Goal: Transaction & Acquisition: Purchase product/service

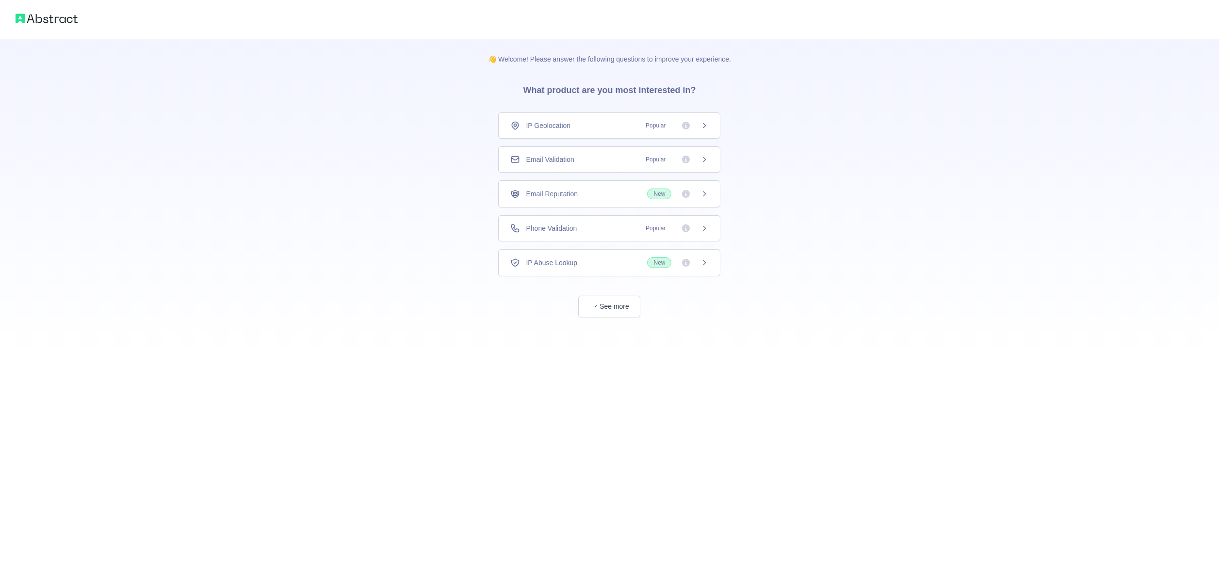
click at [467, 140] on div "👋 Welcome! Please answer the following questions to improve your experience. Wh…" at bounding box center [609, 178] width 1219 height 357
click at [617, 229] on div "Phone Validation Popular" at bounding box center [609, 229] width 198 height 10
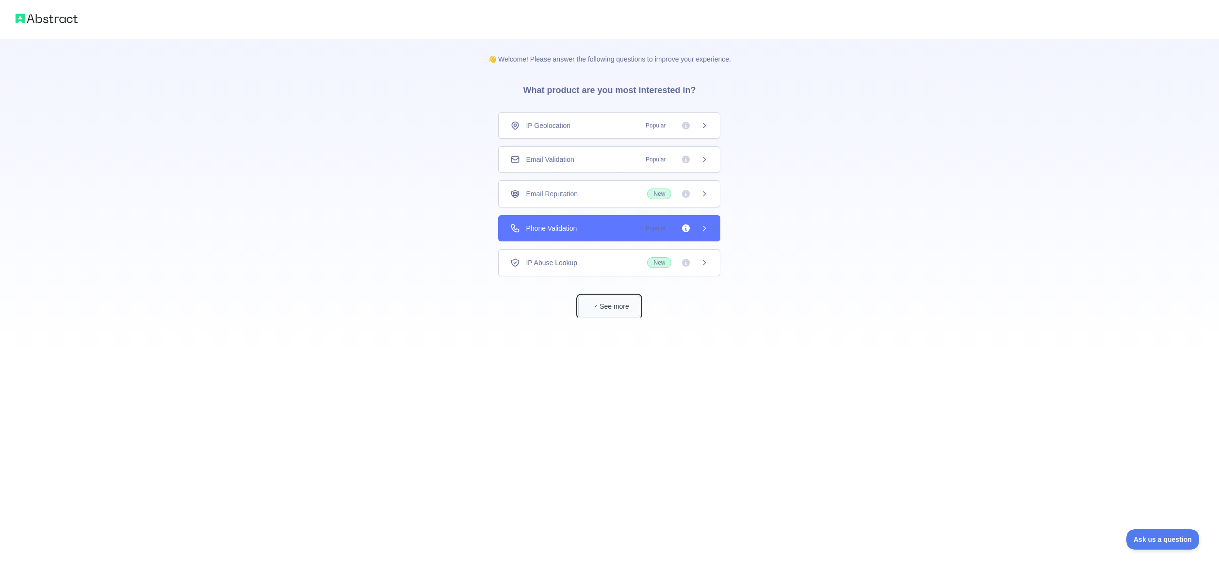
click at [616, 306] on button "See more" at bounding box center [609, 307] width 62 height 22
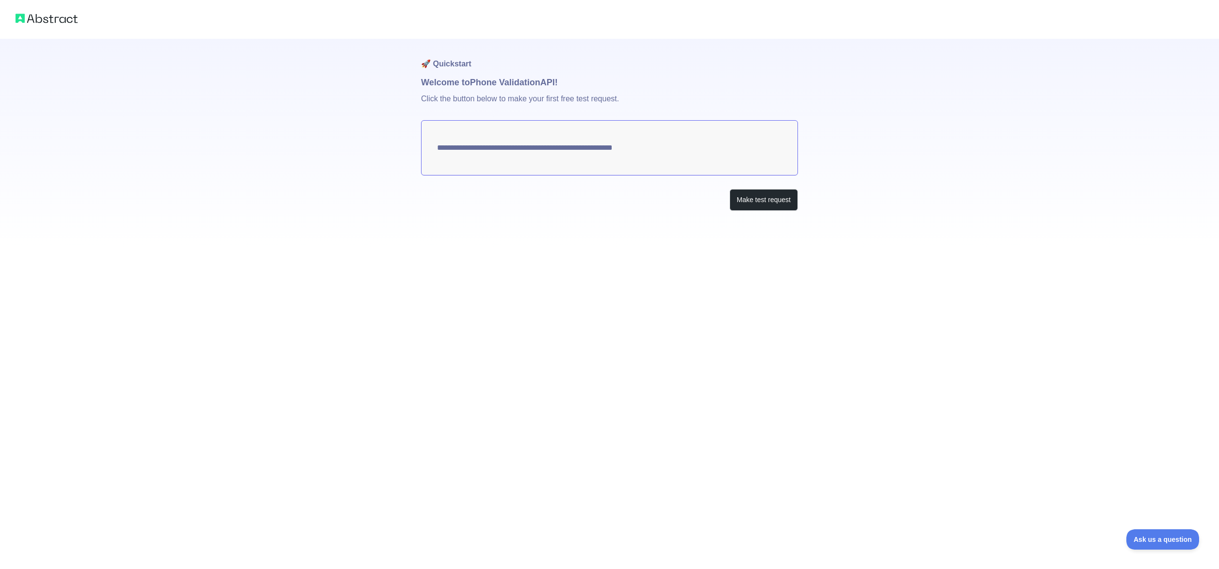
click at [647, 149] on textarea "**********" at bounding box center [609, 147] width 377 height 55
click at [623, 147] on textarea "**********" at bounding box center [609, 147] width 377 height 55
click at [766, 201] on button "Make test request" at bounding box center [764, 200] width 68 height 22
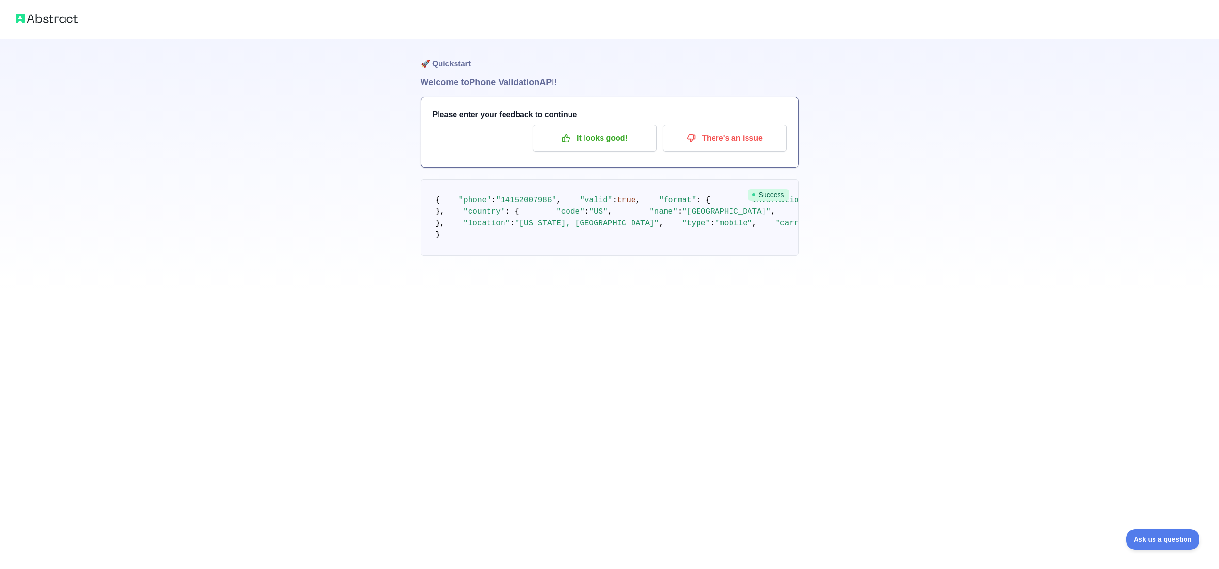
click at [570, 256] on pre "{ "phone" : "[PHONE_NUMBER]" , "valid" : true , "format" : { "international" : …" at bounding box center [610, 217] width 378 height 77
drag, startPoint x: 188, startPoint y: 143, endPoint x: 196, endPoint y: 90, distance: 53.0
click at [191, 129] on div "🚀 Quickstart Welcome to Phone Validation API! Please enter your feedback to con…" at bounding box center [609, 147] width 1219 height 295
click at [297, 87] on div "🚀 Quickstart Welcome to Phone Validation API! Please enter your feedback to con…" at bounding box center [609, 147] width 1219 height 295
click at [725, 142] on p "There's an issue" at bounding box center [725, 138] width 110 height 16
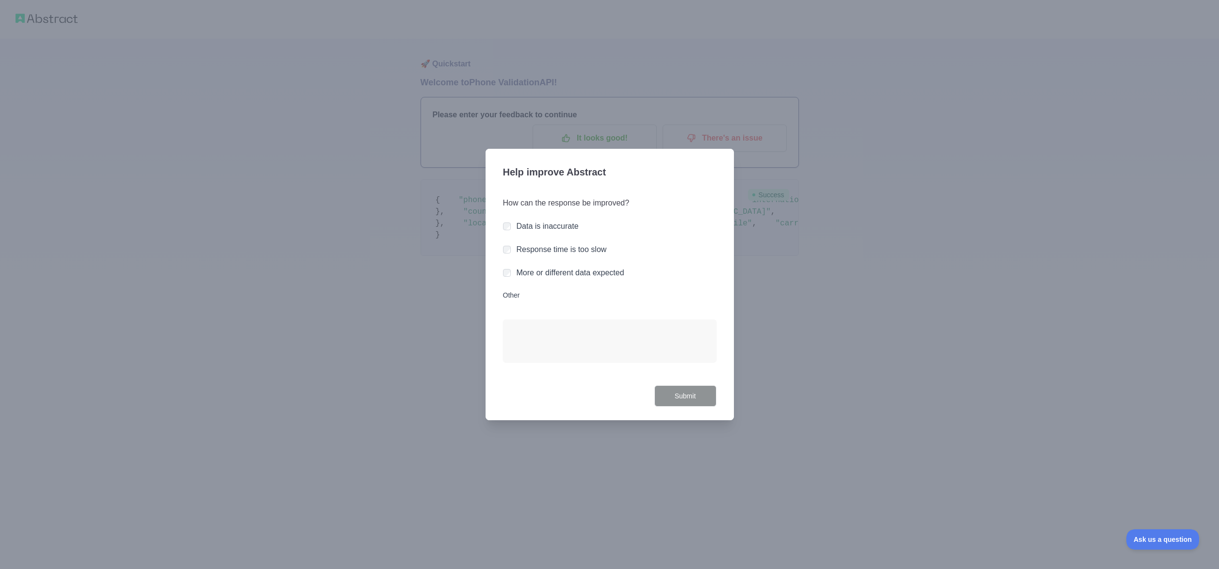
click at [554, 228] on label "Data is inaccurate" at bounding box center [548, 226] width 62 height 8
click at [693, 392] on button "Submit" at bounding box center [685, 397] width 62 height 22
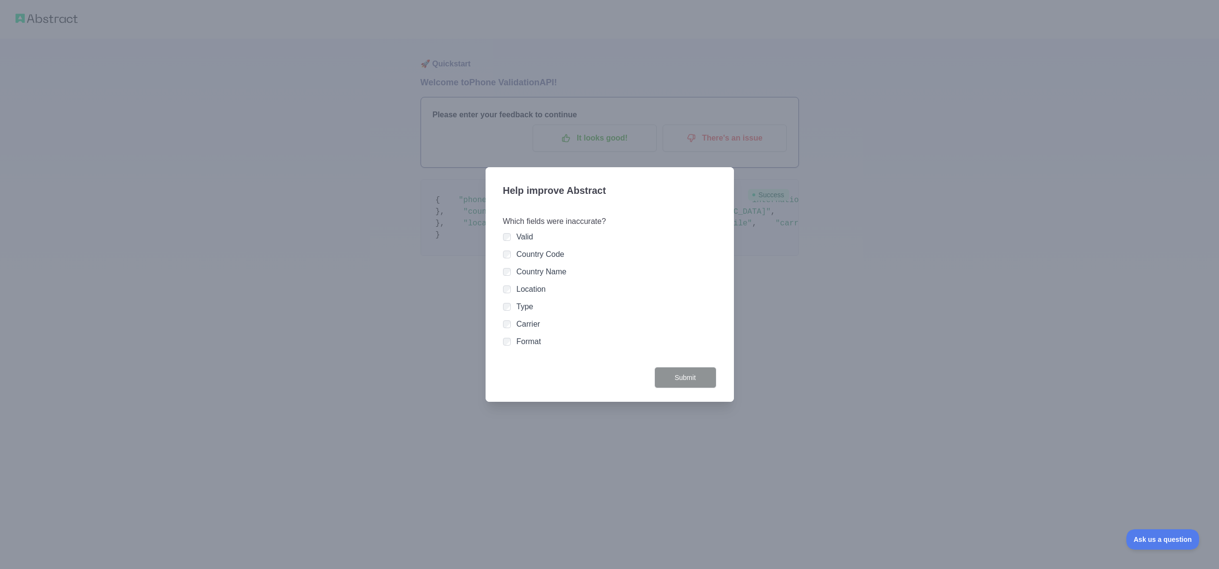
click at [533, 328] on label "Carrier" at bounding box center [529, 324] width 24 height 8
click at [686, 376] on button "Submit" at bounding box center [685, 378] width 62 height 22
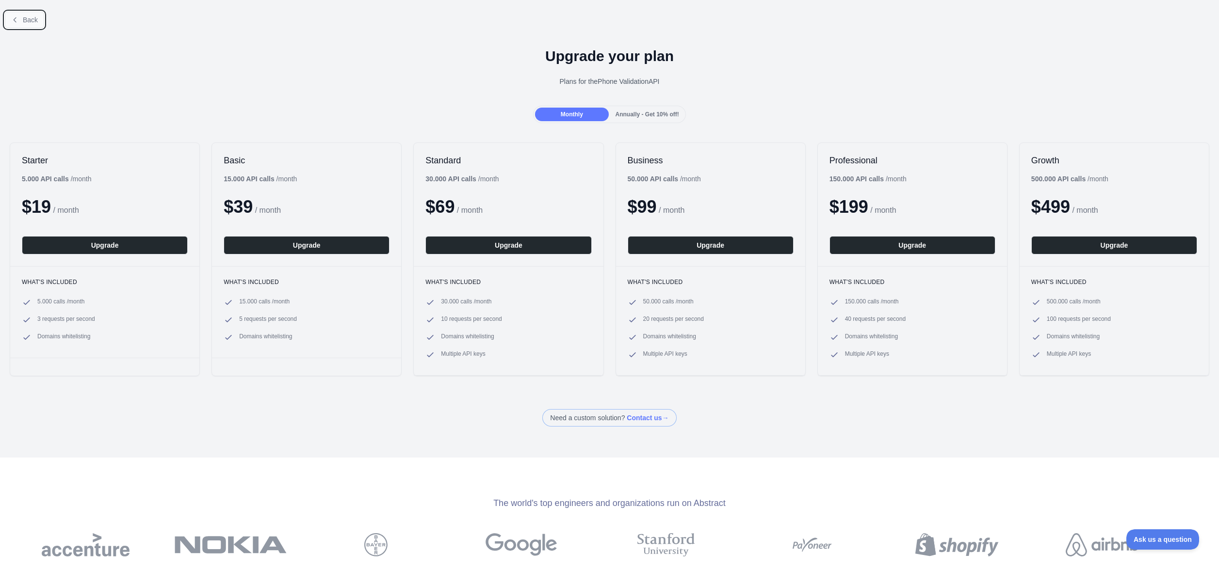
click at [32, 23] on span "Back" at bounding box center [30, 20] width 15 height 8
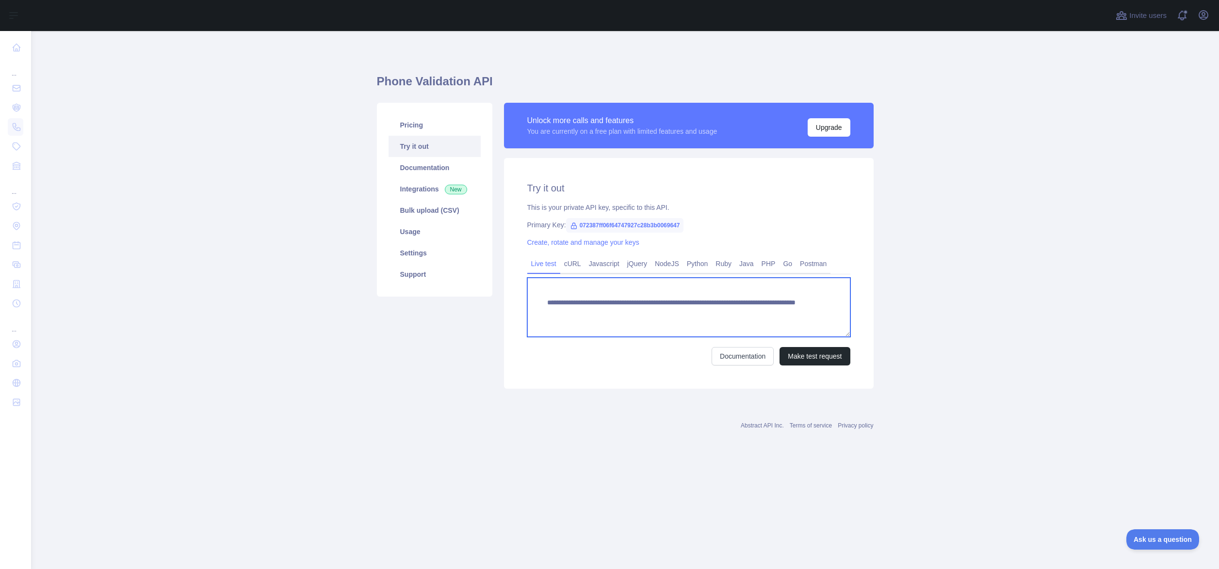
drag, startPoint x: 718, startPoint y: 312, endPoint x: 539, endPoint y: 303, distance: 179.7
click at [539, 303] on textarea "**********" at bounding box center [688, 307] width 323 height 59
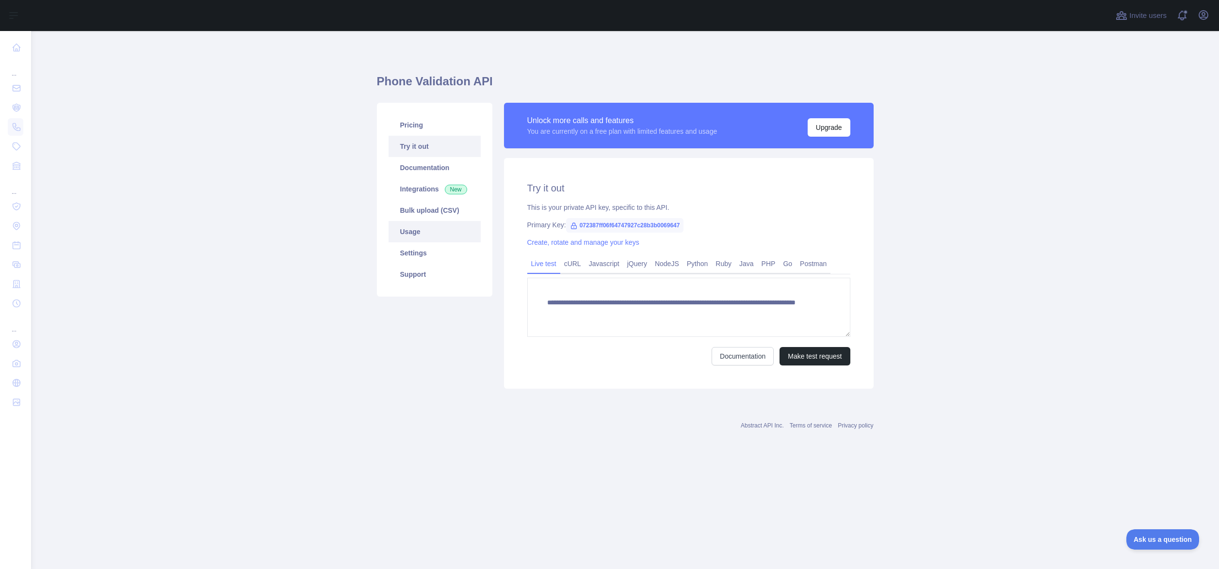
click at [412, 228] on link "Usage" at bounding box center [435, 231] width 92 height 21
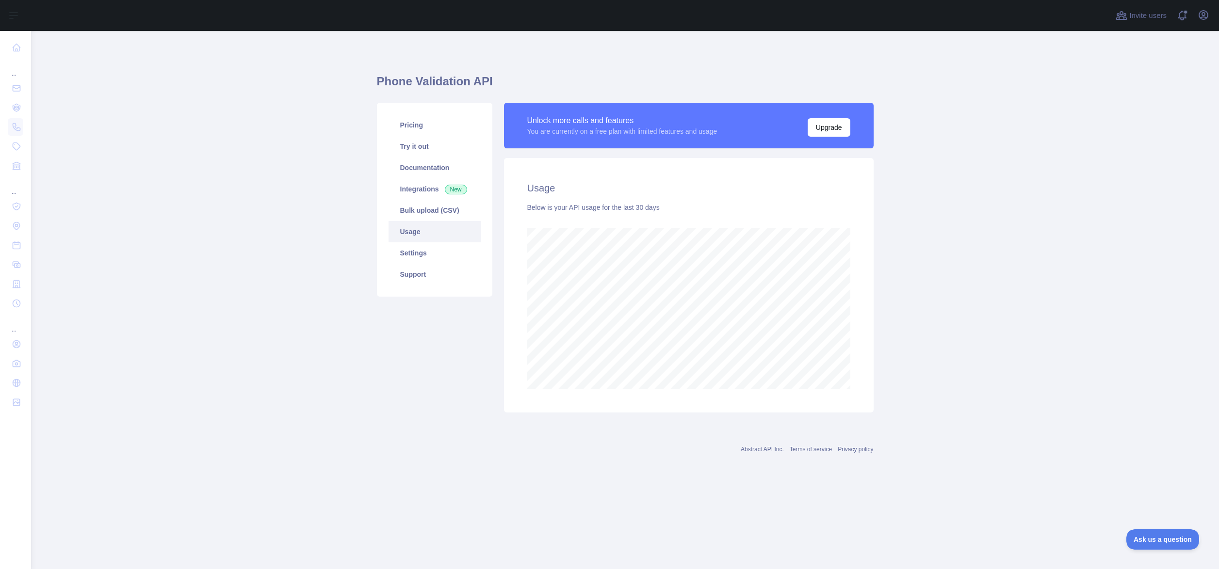
scroll to position [538, 1188]
click at [425, 155] on link "Try it out" at bounding box center [435, 146] width 92 height 21
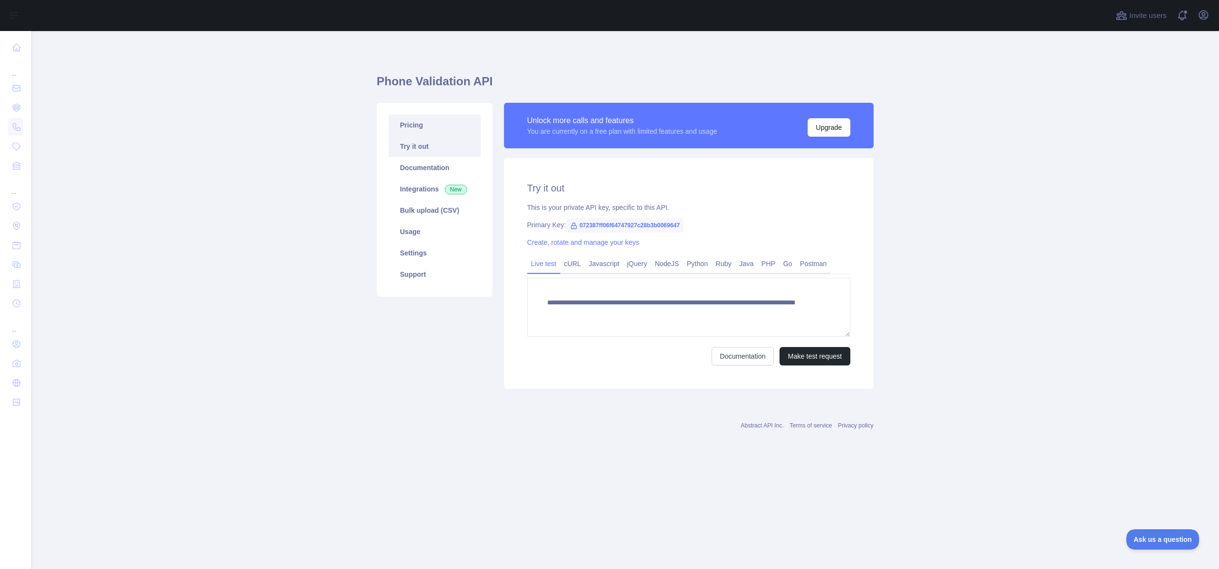
click at [416, 131] on link "Pricing" at bounding box center [435, 124] width 92 height 21
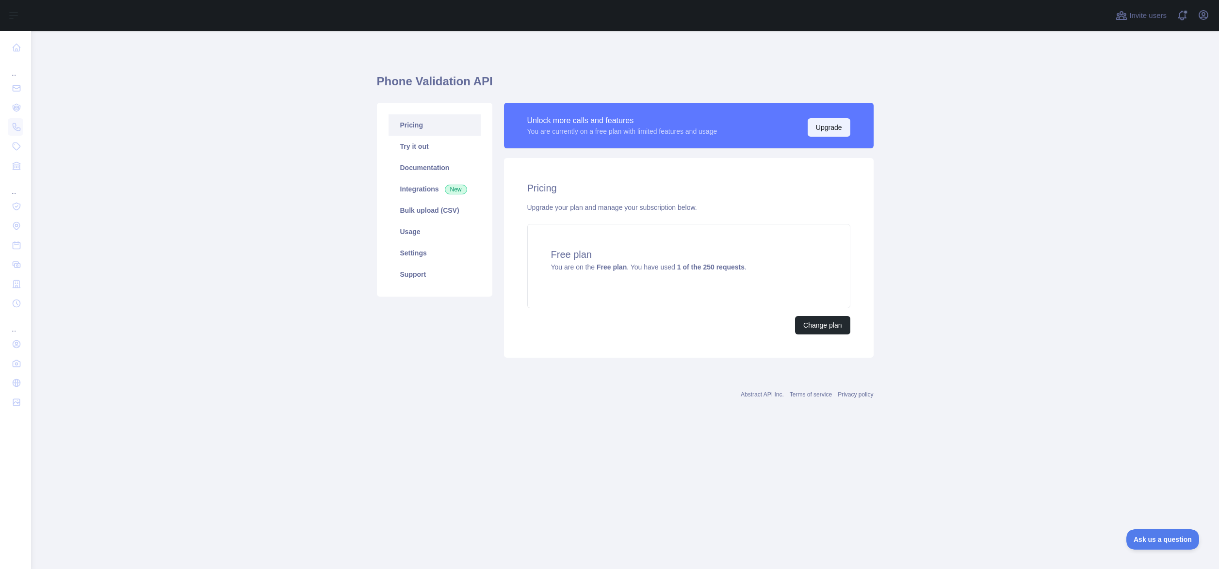
click at [828, 132] on button "Upgrade" at bounding box center [829, 127] width 43 height 18
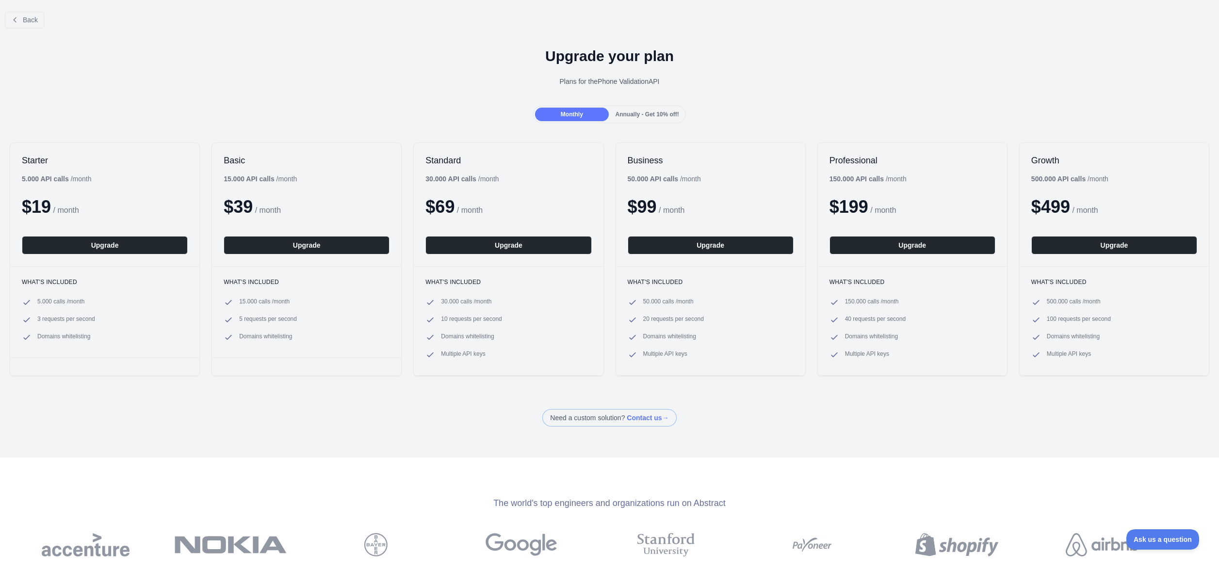
drag, startPoint x: 351, startPoint y: 417, endPoint x: 366, endPoint y: 409, distance: 17.1
click at [351, 417] on div "Need a custom solution? Contact us →" at bounding box center [609, 417] width 1219 height 17
click at [623, 110] on div "Annually - Get 10% off!" at bounding box center [647, 115] width 73 height 14
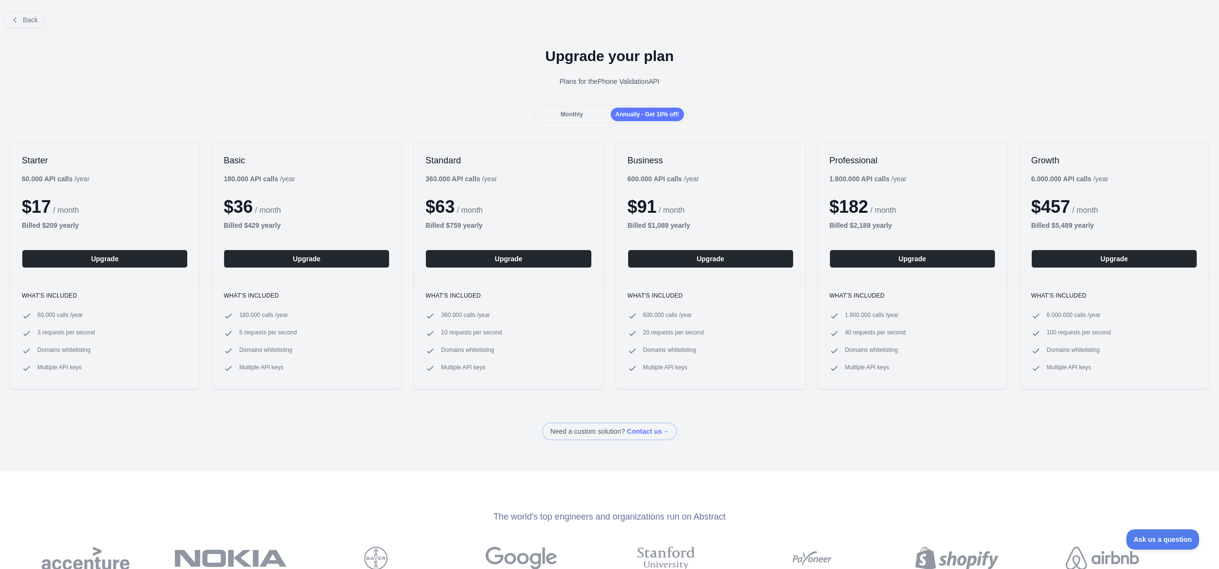
click at [575, 116] on span "Monthly" at bounding box center [572, 114] width 22 height 7
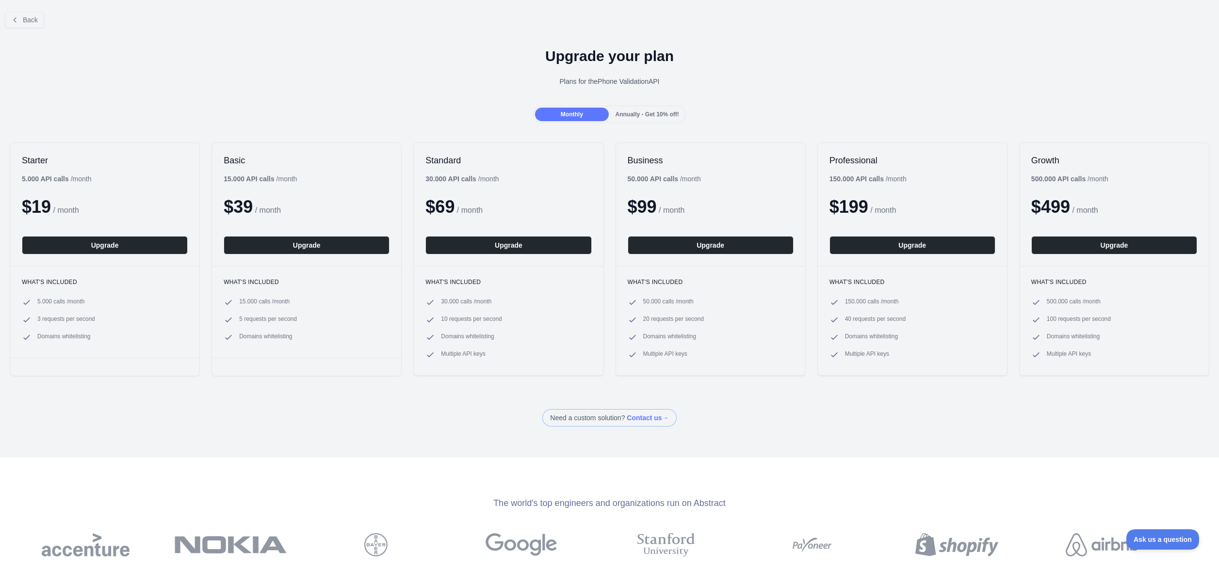
click at [313, 65] on div "Upgrade your plan Plans for the Phone Validation API" at bounding box center [609, 71] width 1219 height 70
click at [292, 390] on div "Back Upgrade your plan Plans for the Phone Validation API Monthly Annually - Ge…" at bounding box center [609, 215] width 1219 height 423
click at [536, 245] on button "Upgrade" at bounding box center [508, 245] width 166 height 18
click at [513, 249] on button "Upgrade" at bounding box center [508, 245] width 166 height 18
